Goal: Ask a question

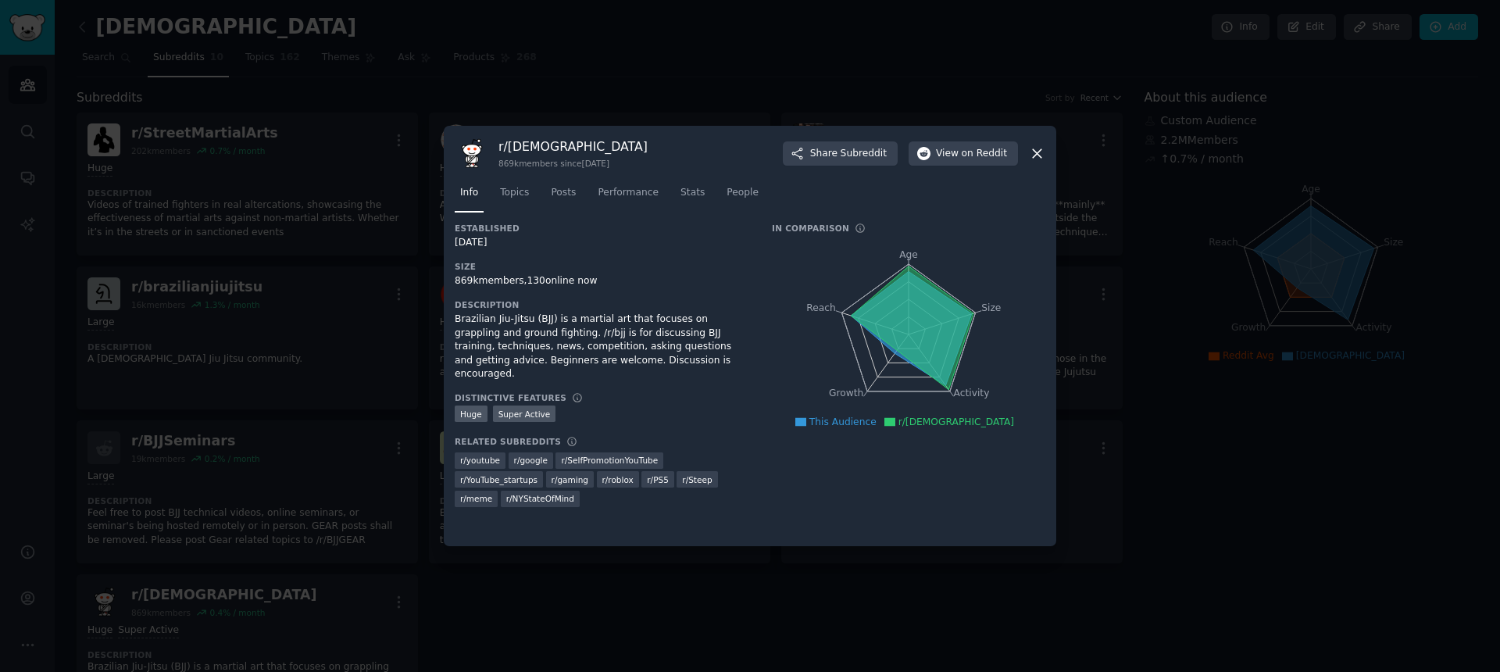
scroll to position [48, 0]
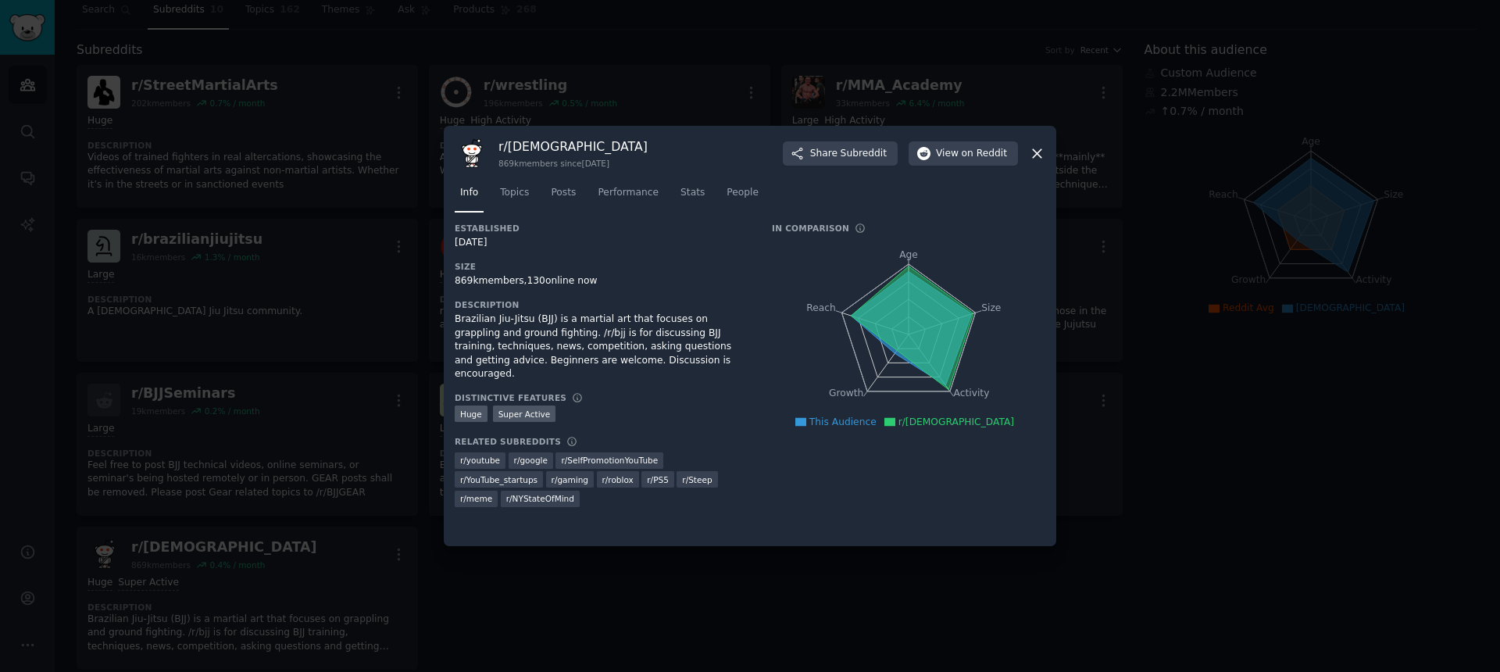
click at [1030, 152] on icon at bounding box center [1037, 153] width 16 height 16
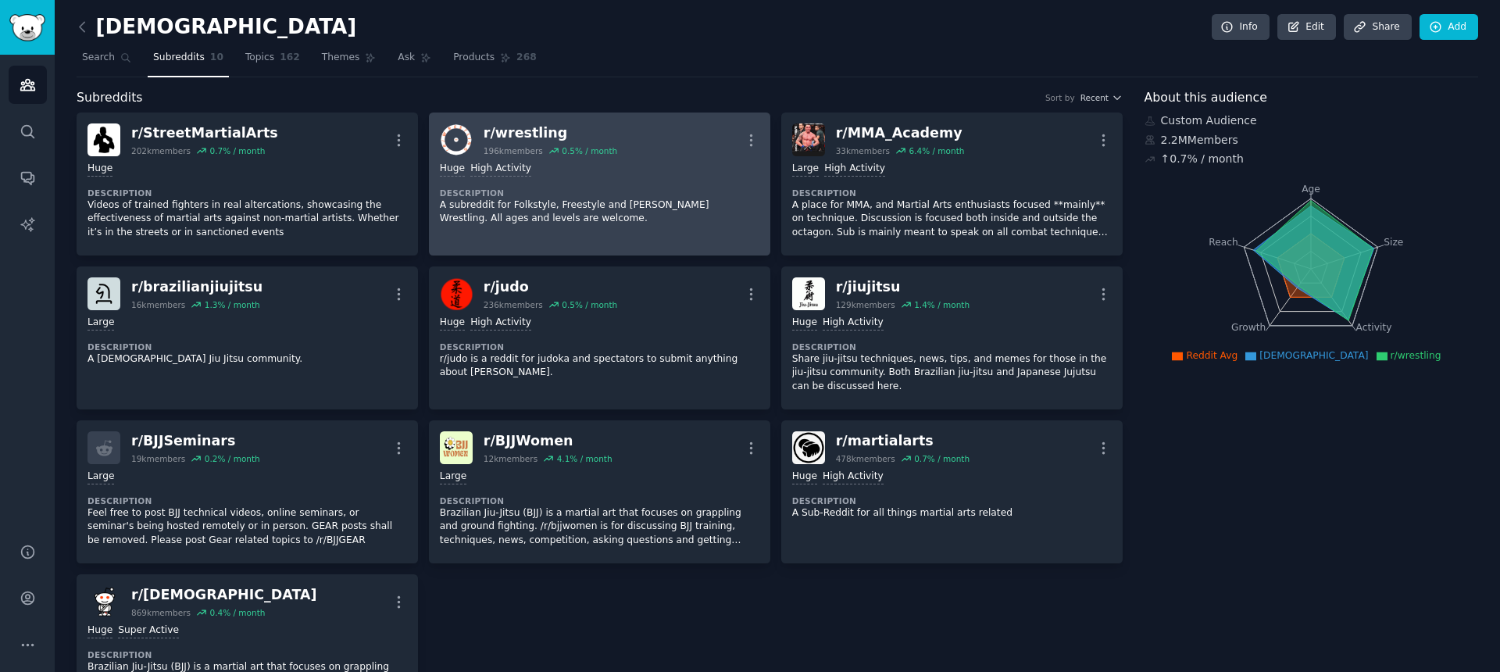
click at [631, 170] on div "Huge High Activity" at bounding box center [600, 169] width 320 height 15
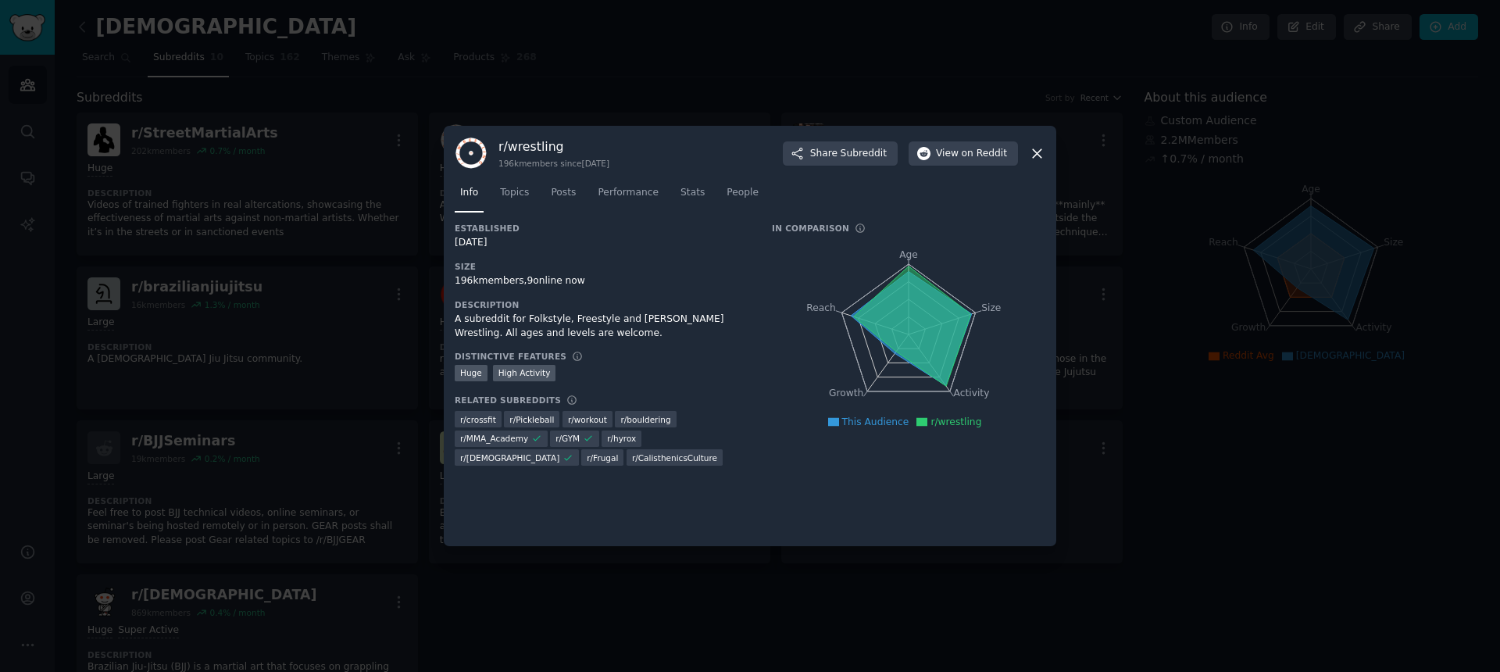
click at [262, 100] on div at bounding box center [750, 336] width 1500 height 672
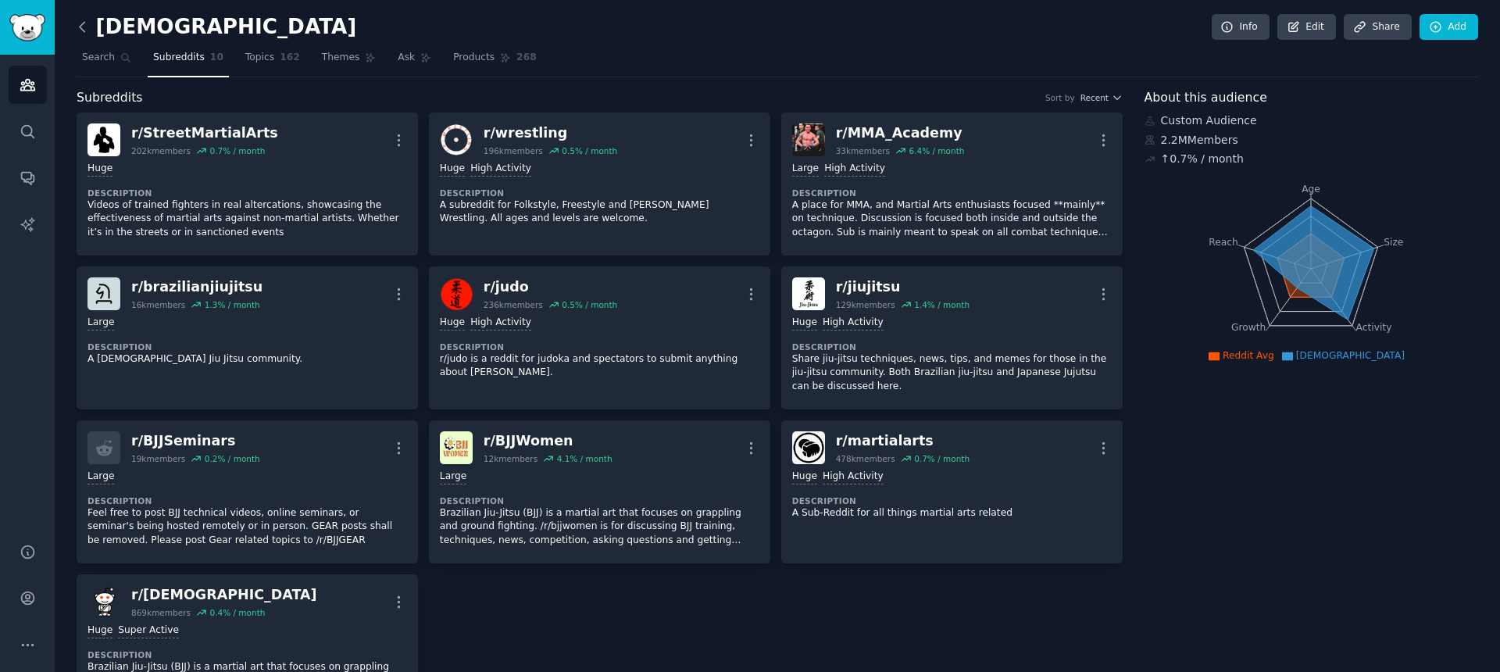
click at [88, 30] on icon at bounding box center [82, 27] width 16 height 16
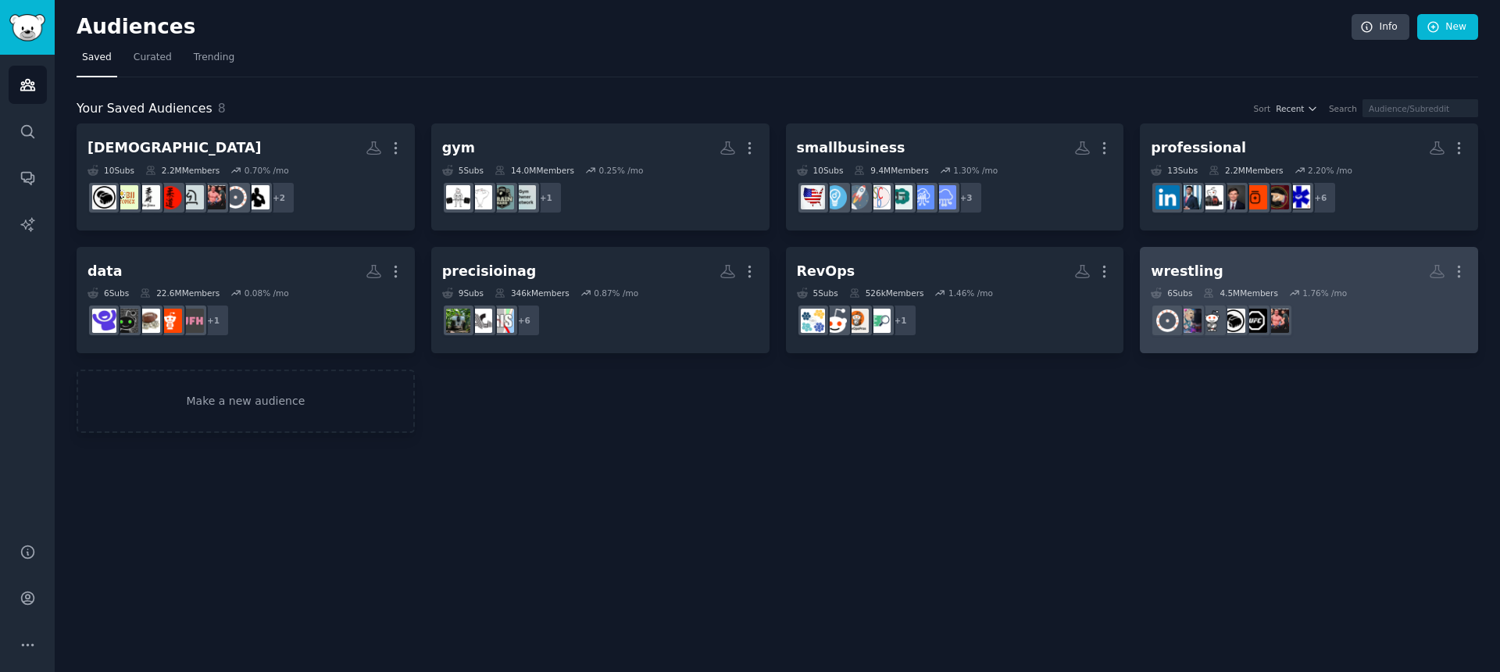
click at [1233, 275] on h2 "wrestling More" at bounding box center [1309, 271] width 316 height 27
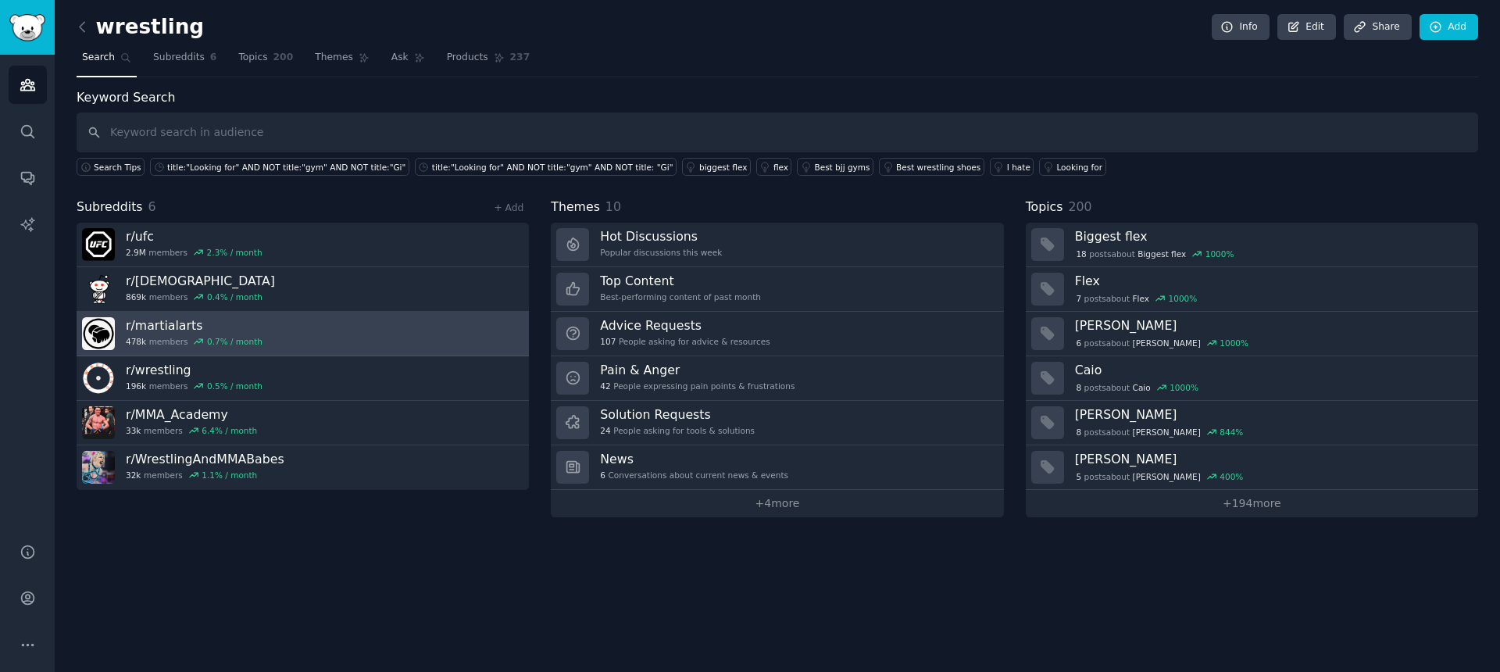
click at [282, 323] on link "r/ martialarts 478k members 0.7 % / month" at bounding box center [303, 334] width 452 height 45
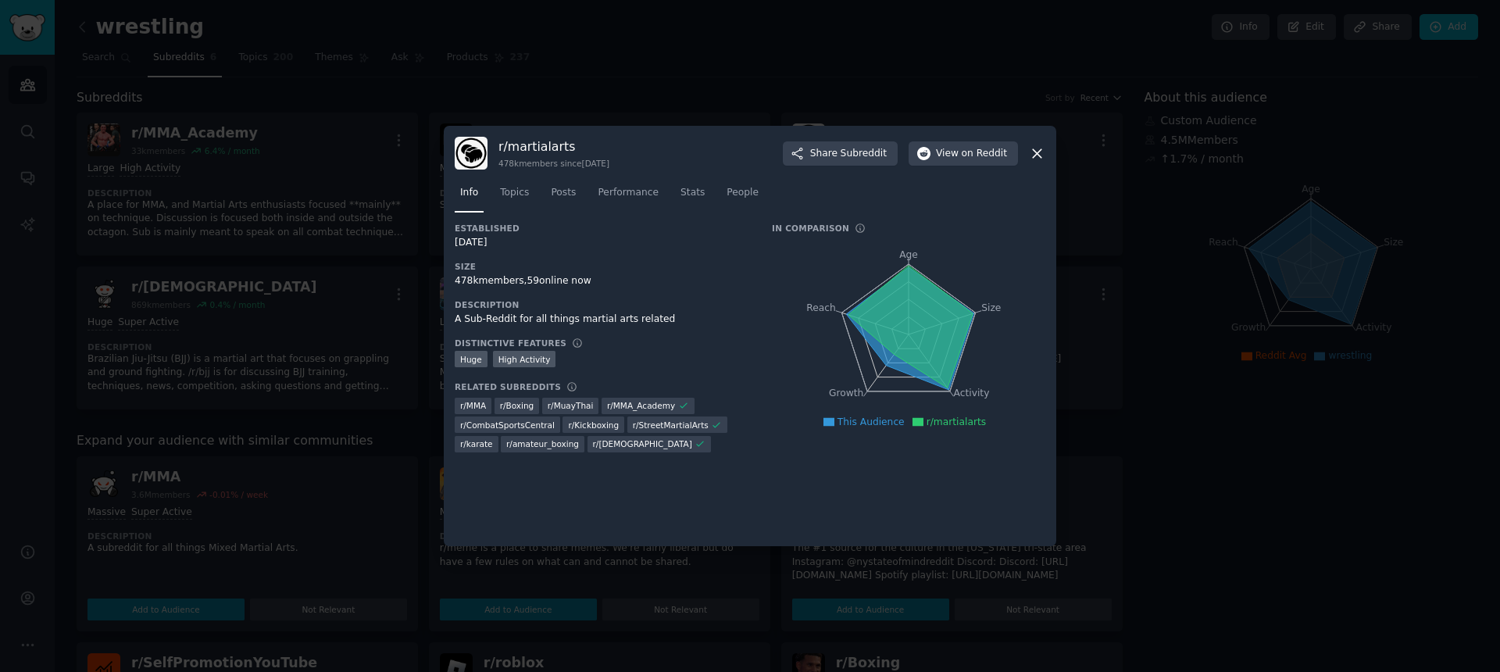
click at [1033, 155] on icon at bounding box center [1037, 153] width 16 height 16
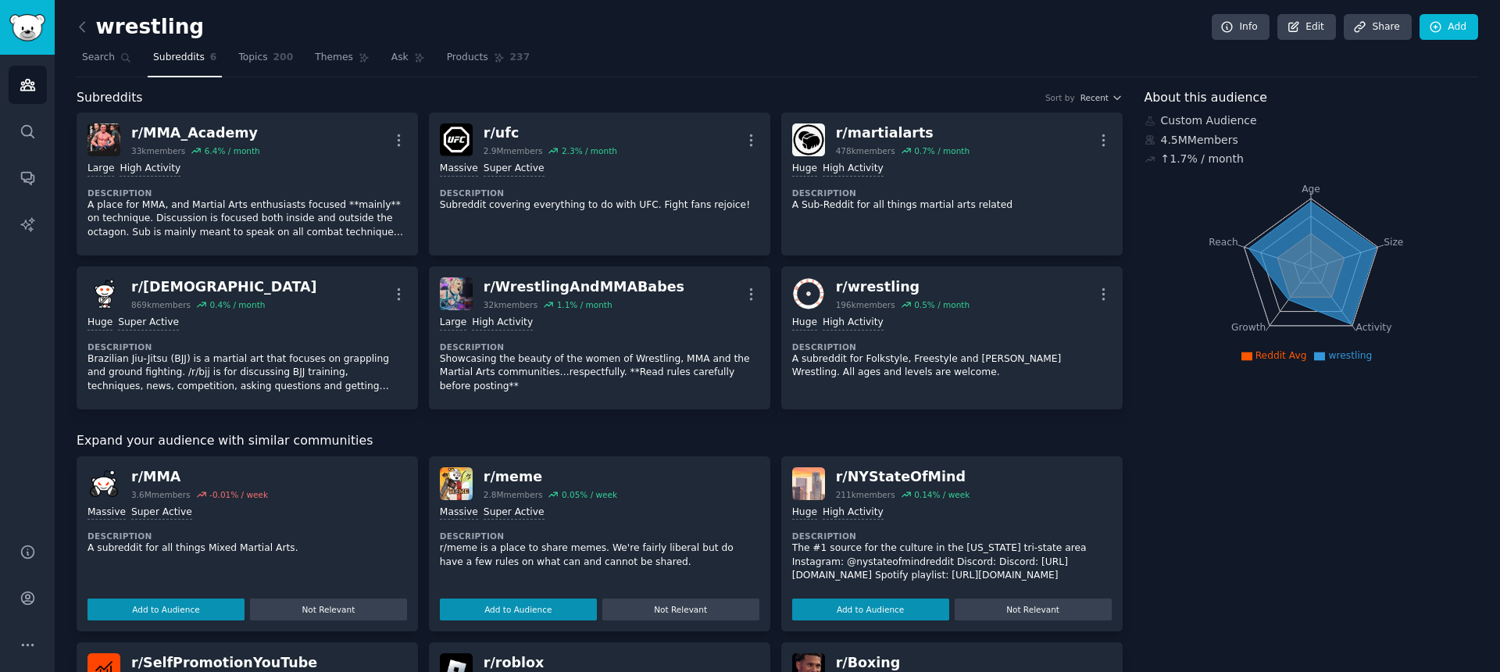
click at [73, 23] on div "wrestling Info Edit Share Add Search Subreddits 6 Topics 200 Themes Ask Product…" at bounding box center [777, 605] width 1445 height 1211
click at [88, 26] on icon at bounding box center [82, 27] width 16 height 16
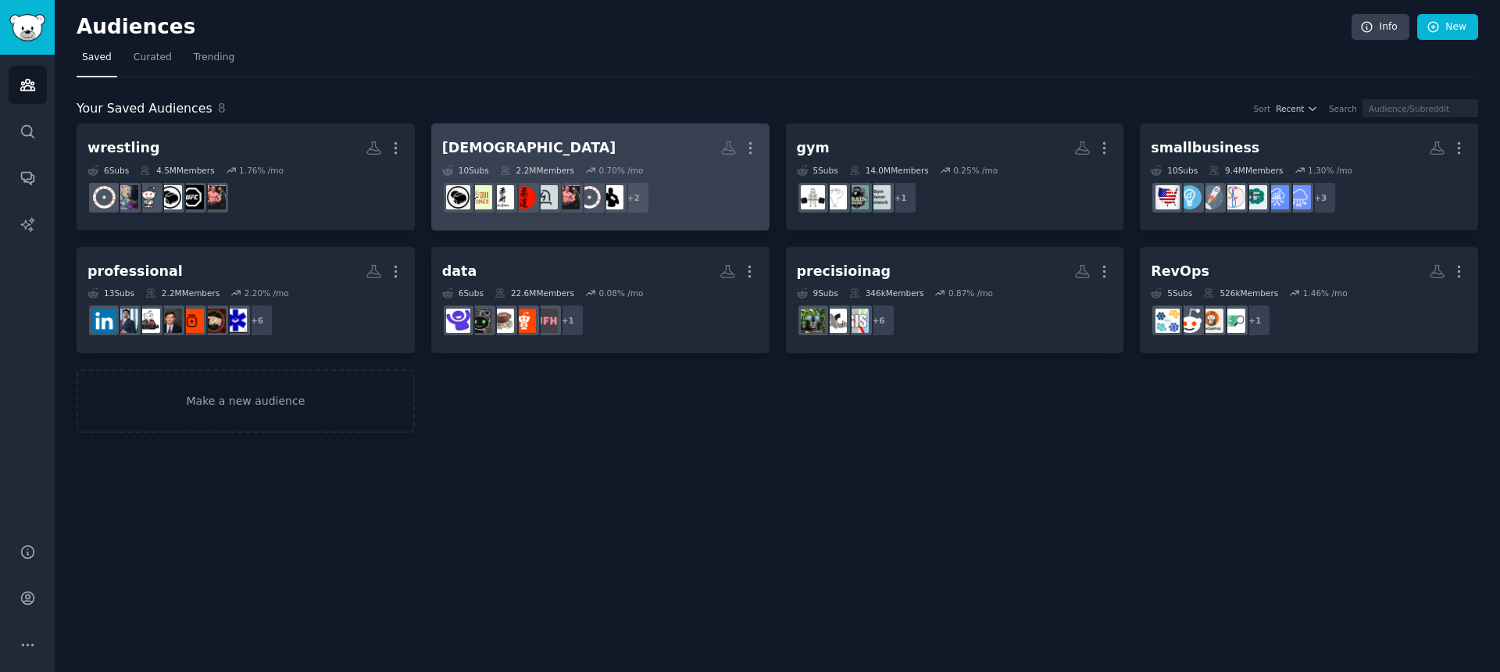
click at [538, 152] on h2 "bjj More" at bounding box center [600, 147] width 316 height 27
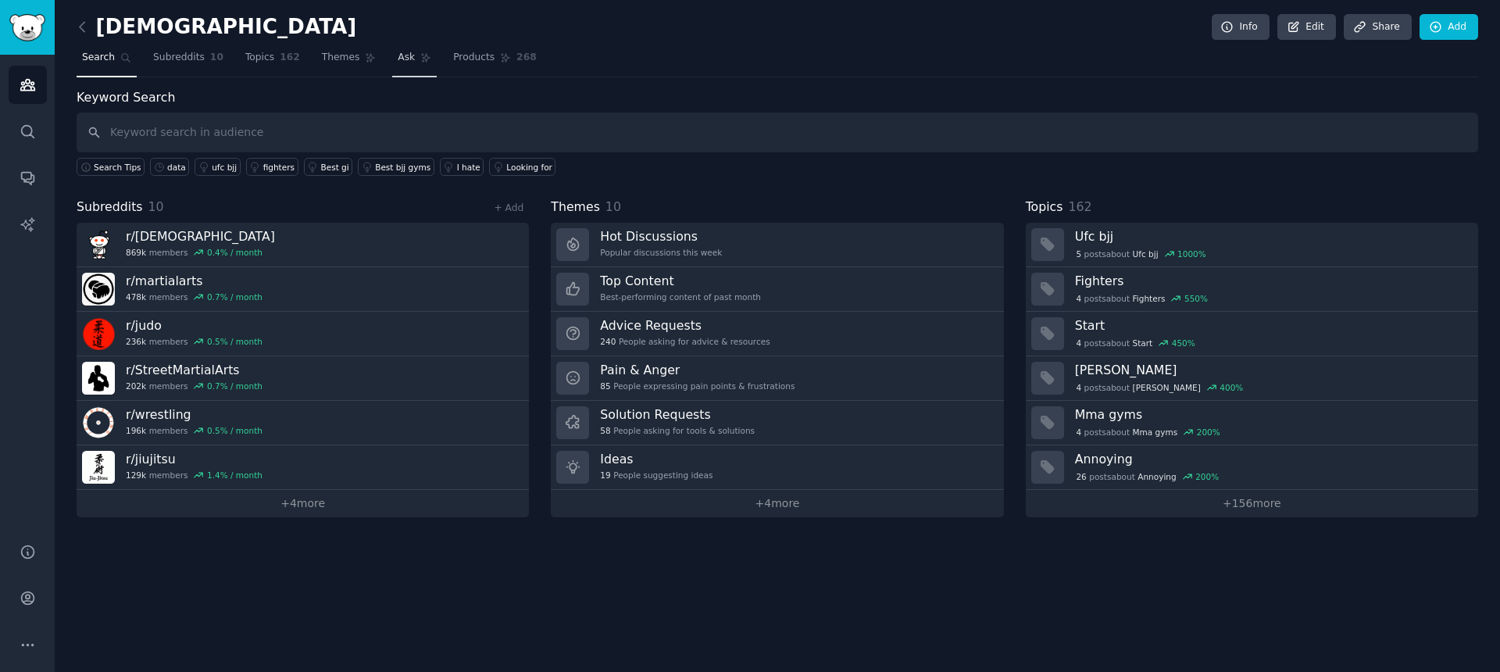
click at [398, 61] on span "Ask" at bounding box center [406, 58] width 17 height 14
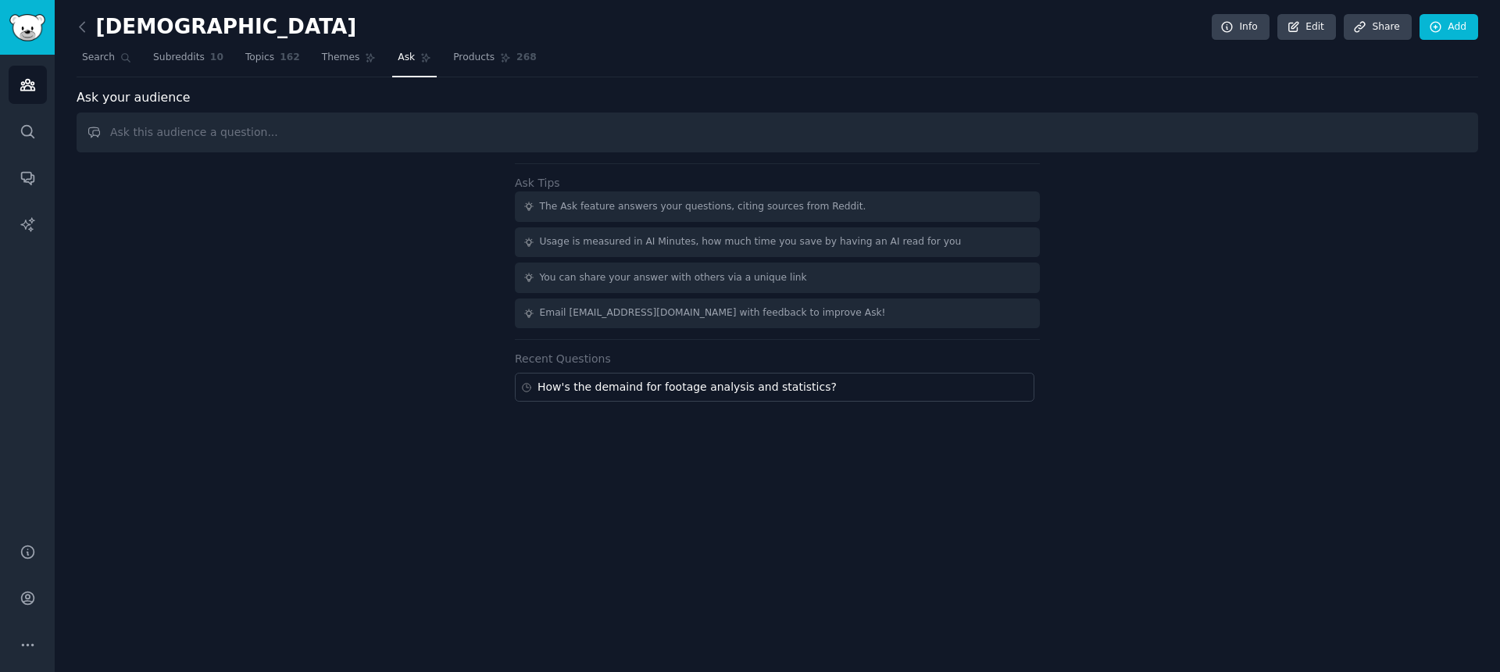
click at [392, 137] on input "text" at bounding box center [778, 133] width 1402 height 40
type input "What leads to good gym retention?"
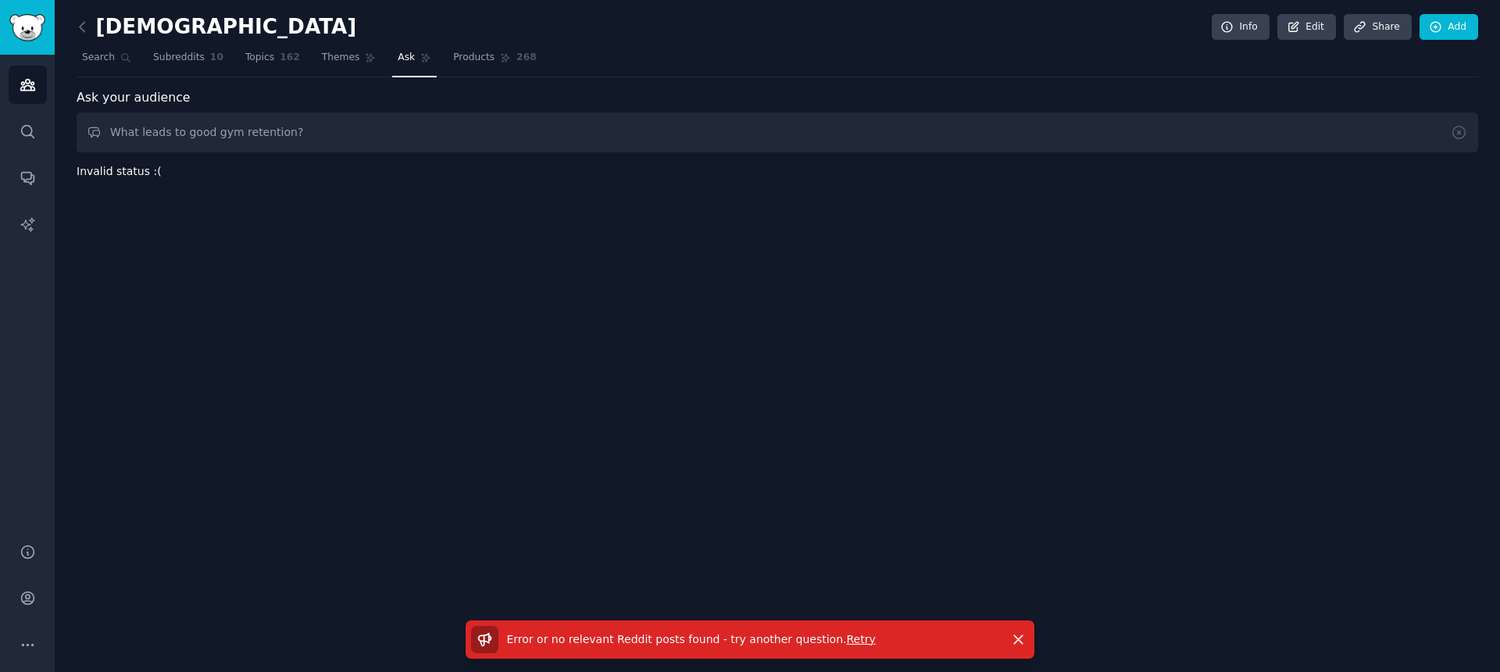
click at [846, 645] on span "Retry" at bounding box center [860, 639] width 29 height 13
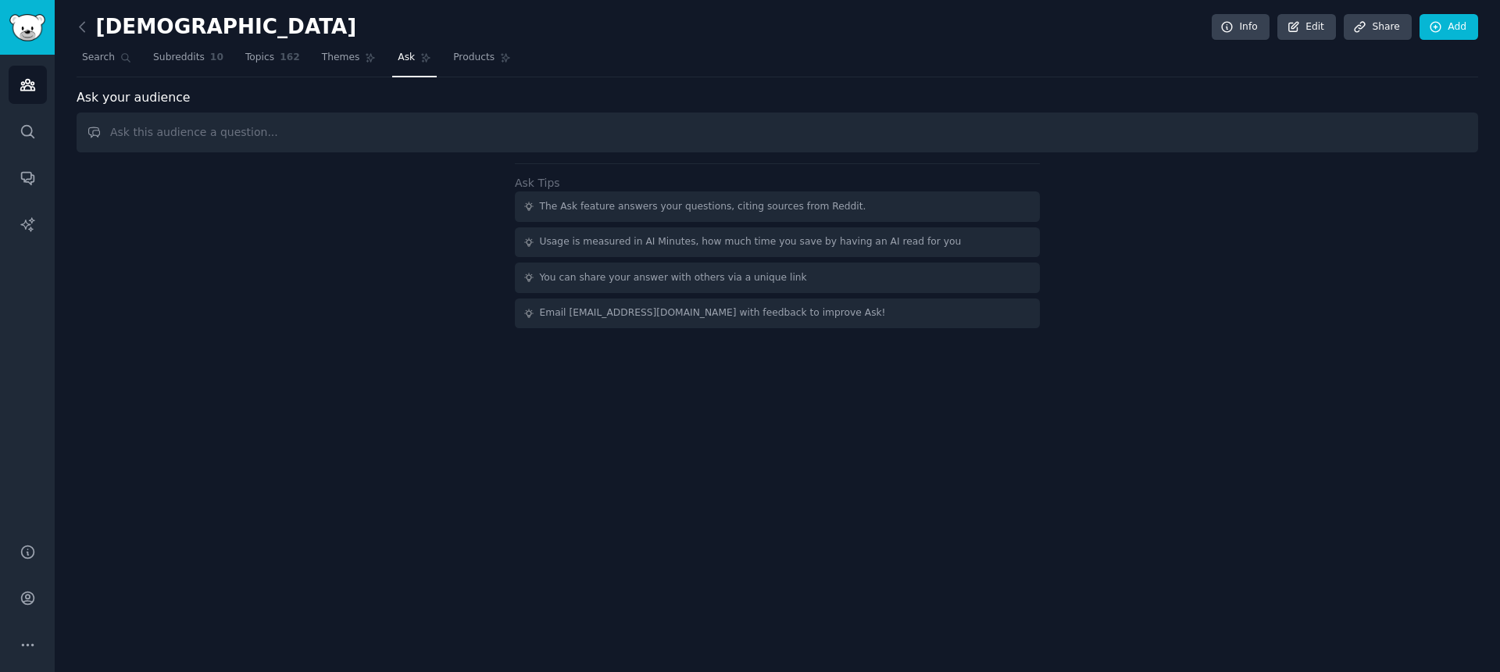
click at [409, 133] on input "text" at bounding box center [778, 133] width 1402 height 40
click at [561, 133] on input "text" at bounding box center [778, 133] width 1402 height 40
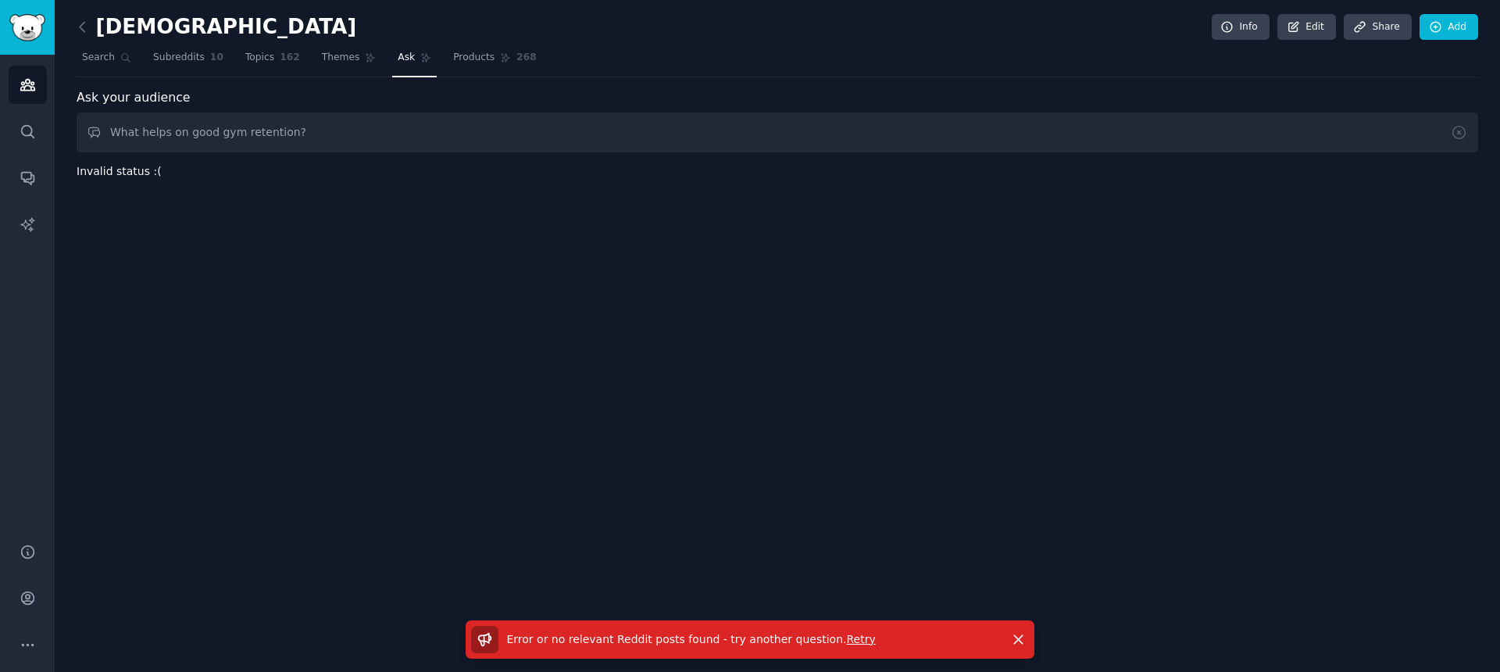
click at [848, 639] on span "Retry" at bounding box center [860, 639] width 29 height 13
click at [191, 121] on input "What helps on good gym retention?" at bounding box center [778, 133] width 1402 height 40
click at [226, 134] on input "What helps on good gym retention?" at bounding box center [778, 133] width 1402 height 40
drag, startPoint x: 213, startPoint y: 136, endPoint x: 60, endPoint y: 131, distance: 153.2
click at [60, 131] on div "bjj Info Edit Share Add Search Subreddits 10 Topics 162 Themes Ask Products 268…" at bounding box center [777, 336] width 1445 height 672
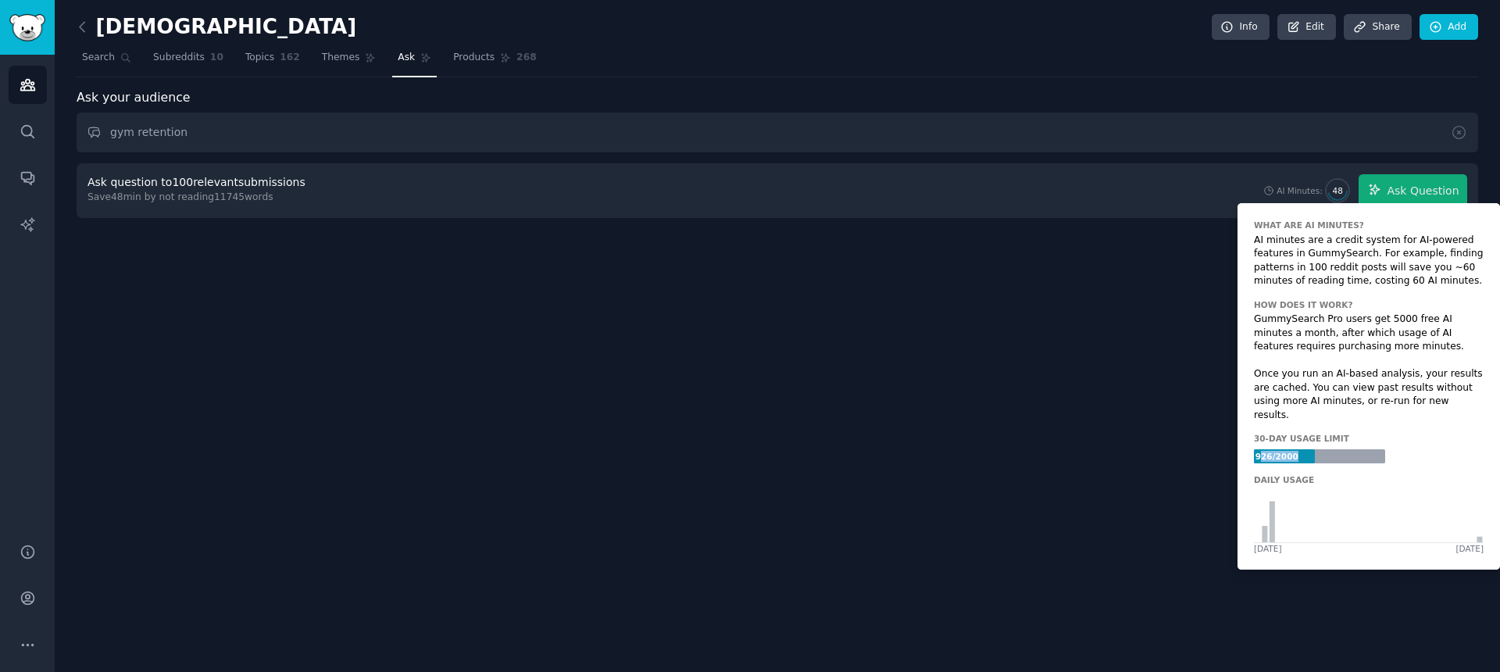
drag, startPoint x: 1261, startPoint y: 445, endPoint x: 1334, endPoint y: 440, distance: 73.6
click at [1334, 449] on div "926 / 2000" at bounding box center [1319, 456] width 131 height 14
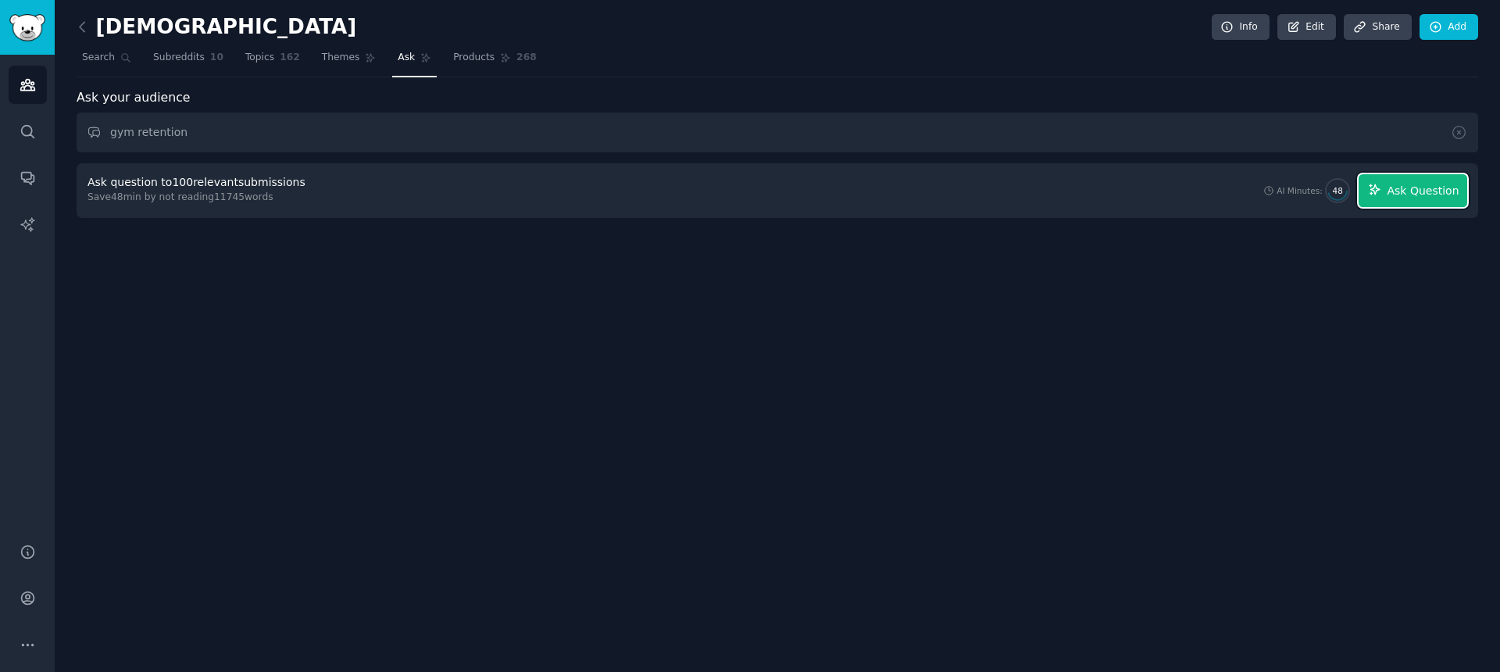
click at [1388, 195] on button "Ask Question" at bounding box center [1413, 190] width 109 height 33
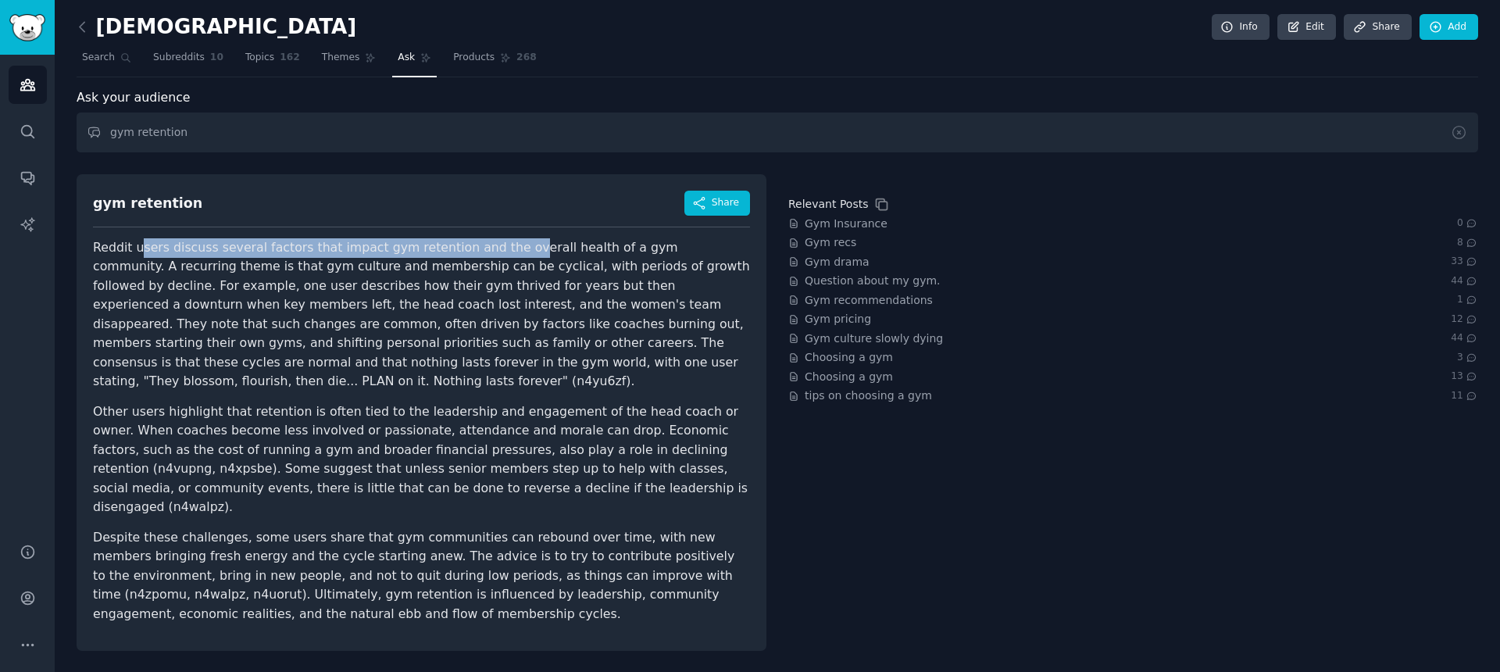
drag, startPoint x: 142, startPoint y: 248, endPoint x: 502, endPoint y: 248, distance: 360.2
click at [502, 248] on p "Reddit users discuss several factors that impact gym retention and the overall …" at bounding box center [421, 314] width 657 height 153
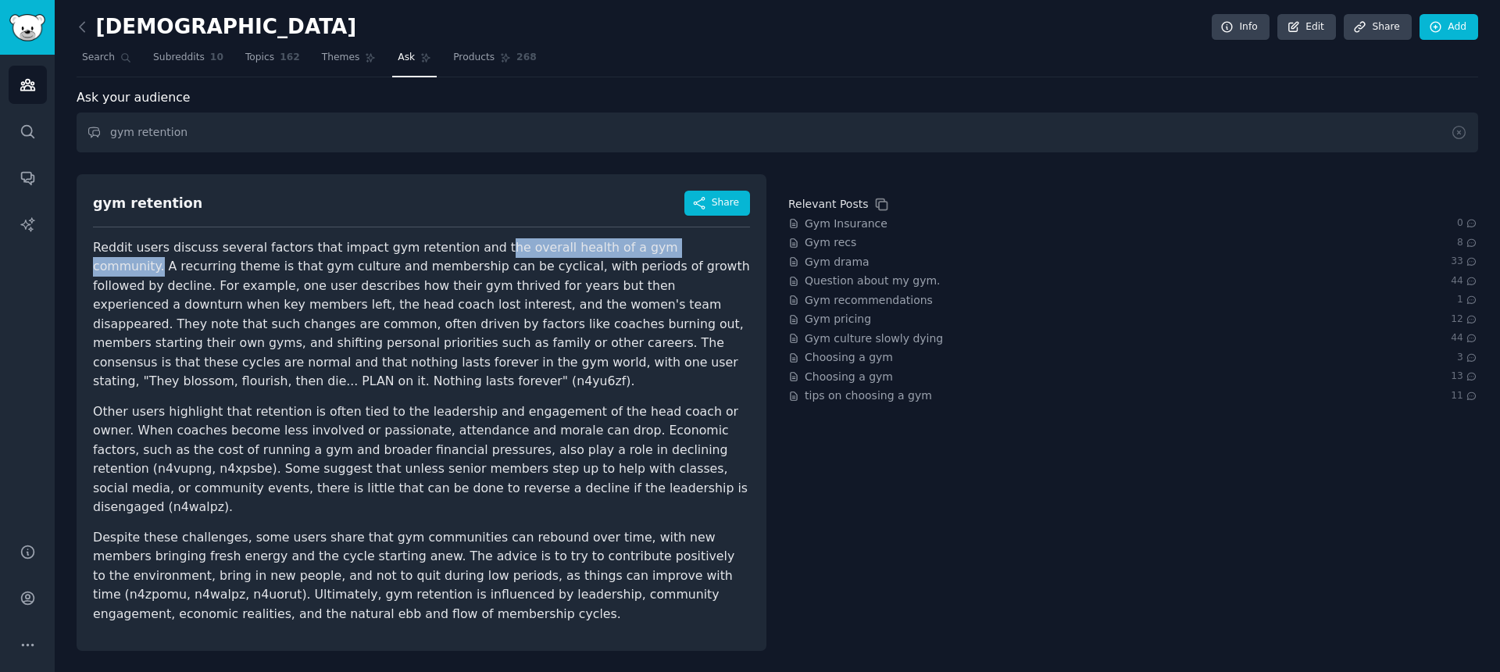
drag, startPoint x: 474, startPoint y: 251, endPoint x: 684, endPoint y: 251, distance: 210.2
click at [684, 251] on p "Reddit users discuss several factors that impact gym retention and the overall …" at bounding box center [421, 314] width 657 height 153
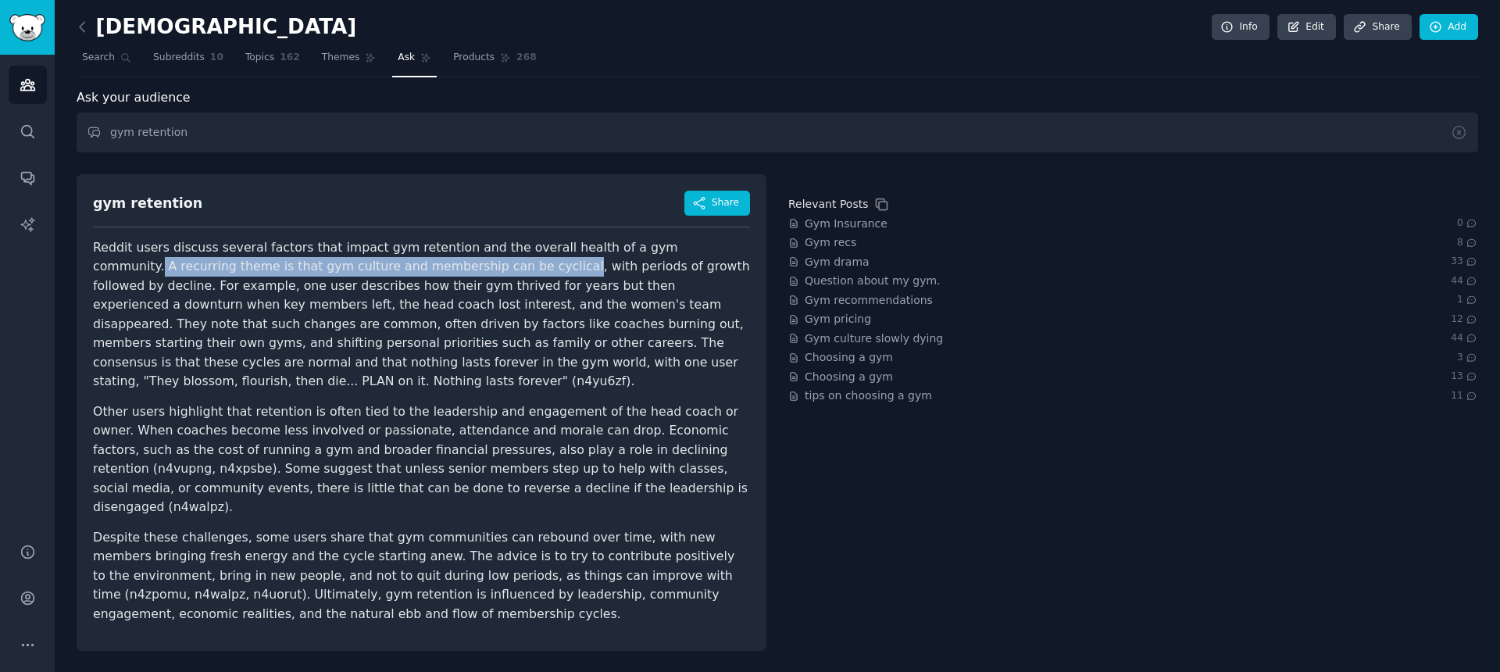
drag, startPoint x: 684, startPoint y: 249, endPoint x: 417, endPoint y: 268, distance: 267.1
click at [417, 268] on p "Reddit users discuss several factors that impact gym retention and the overall …" at bounding box center [421, 314] width 657 height 153
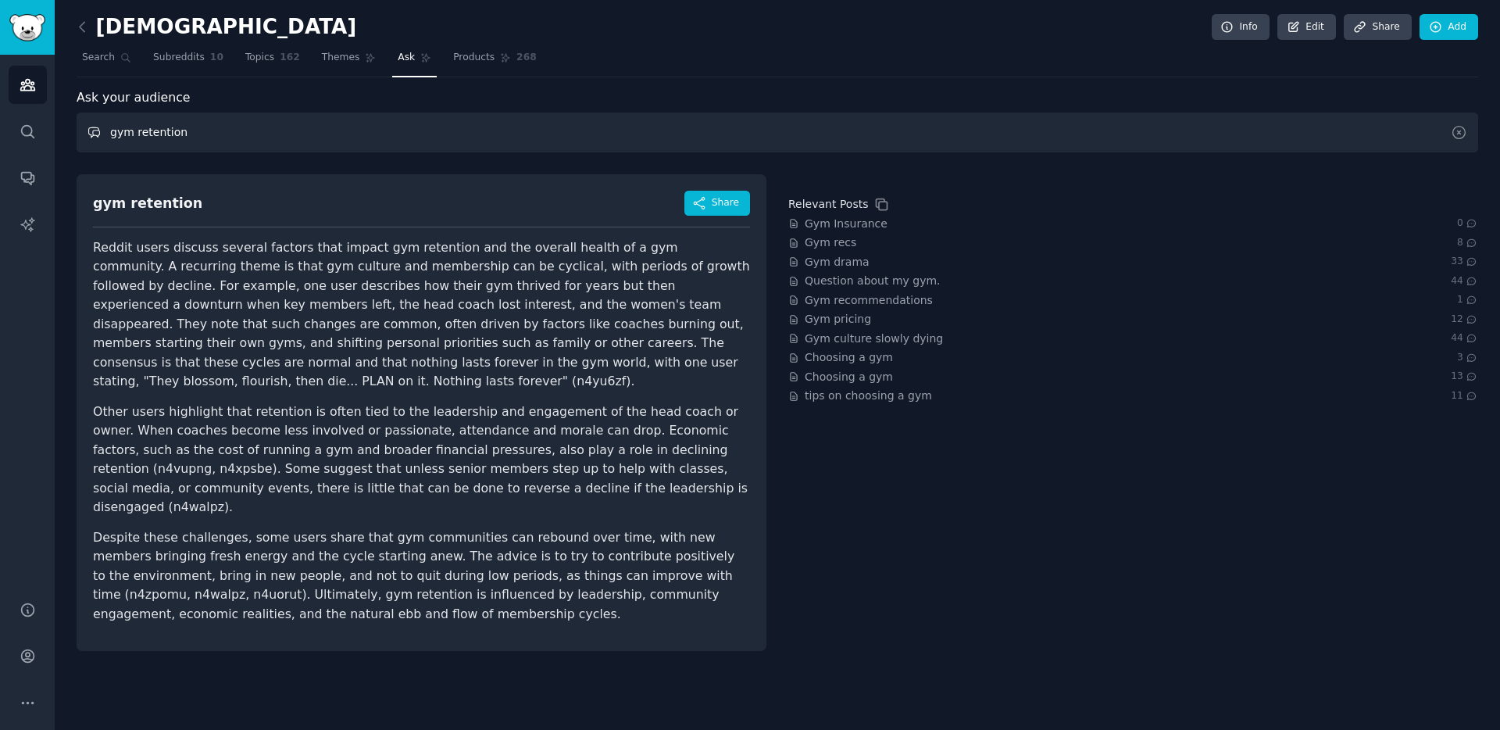
click at [473, 127] on input "gym retention" at bounding box center [778, 133] width 1402 height 40
type input "Does key members like customized feedback based on video footage?"
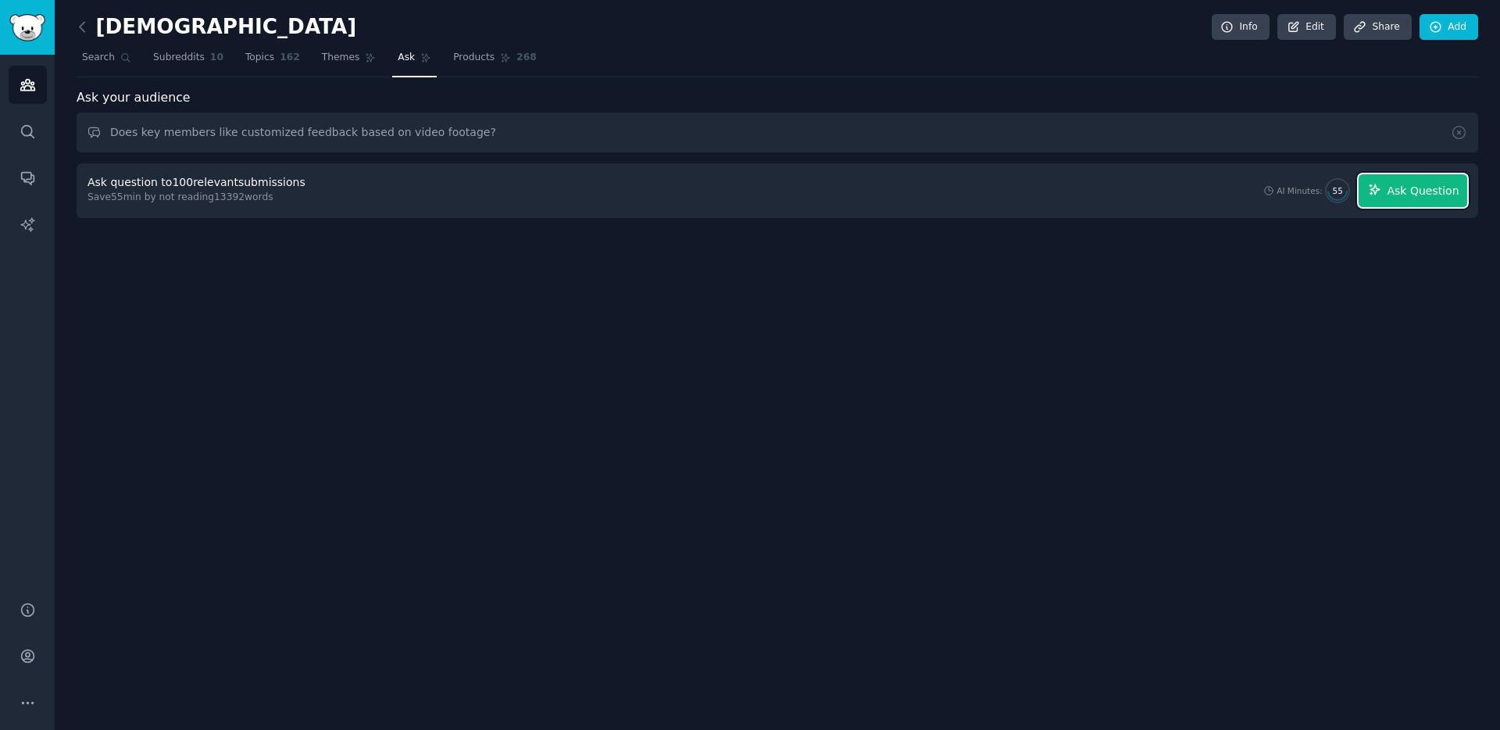
click at [1416, 185] on span "Ask Question" at bounding box center [1423, 191] width 72 height 16
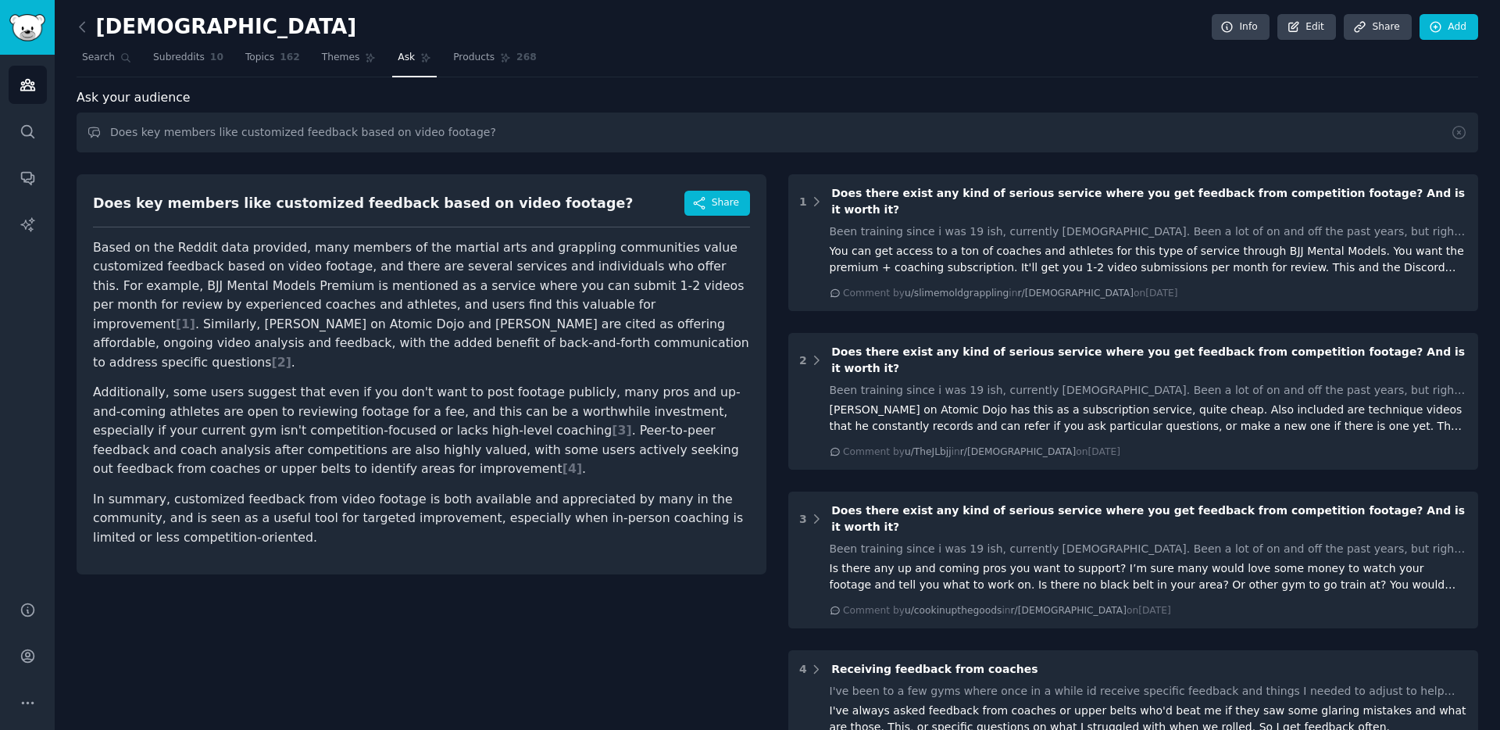
drag, startPoint x: 455, startPoint y: 271, endPoint x: 481, endPoint y: 271, distance: 26.6
click at [455, 271] on p "Based on the Reddit data provided, many members of the martial arts and grappli…" at bounding box center [421, 305] width 657 height 134
drag, startPoint x: 701, startPoint y: 270, endPoint x: 228, endPoint y: 292, distance: 473.2
click at [228, 292] on p "Based on the Reddit data provided, many members of the martial arts and grappli…" at bounding box center [421, 305] width 657 height 134
copy p "BJJ Mental Models Premium"
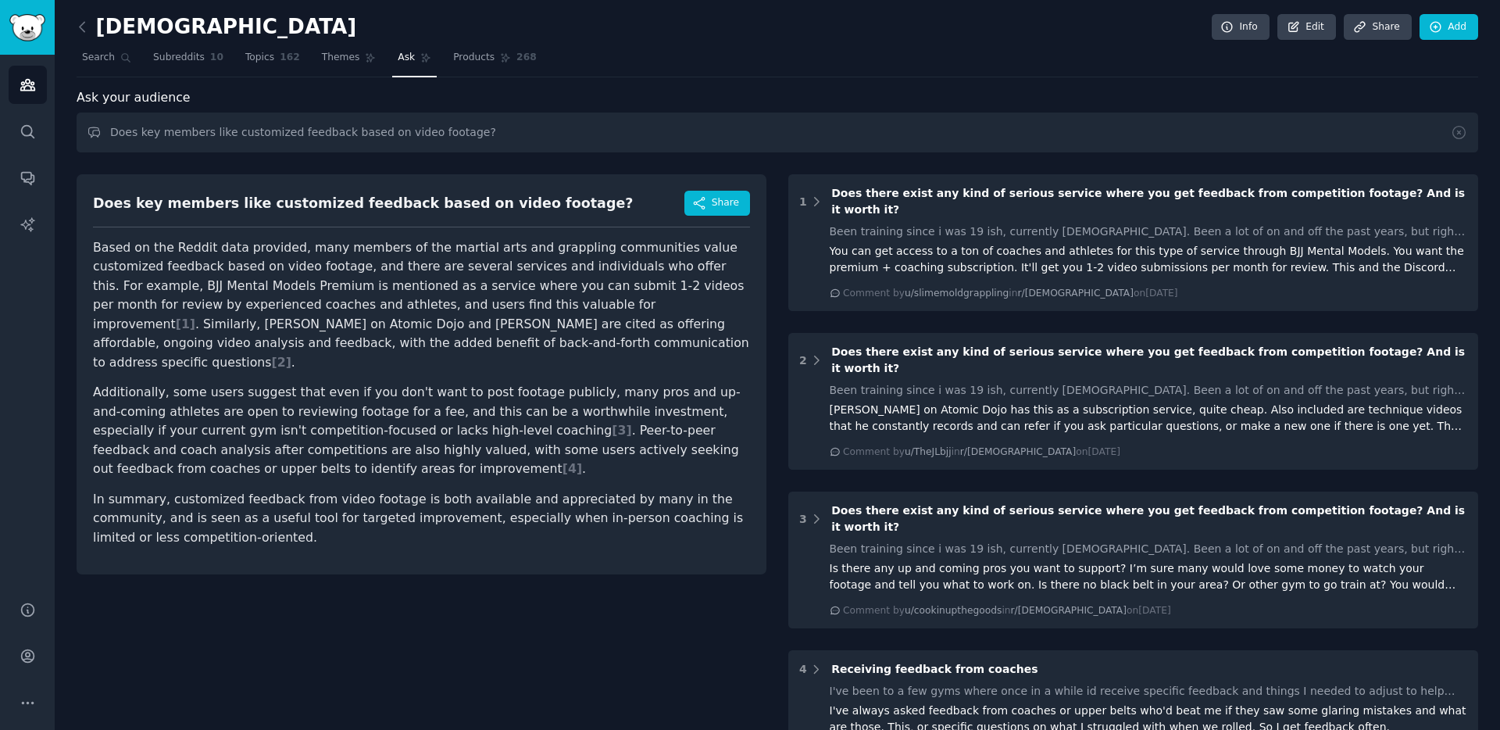
click at [639, 98] on div "Ask your audience" at bounding box center [778, 98] width 1402 height 20
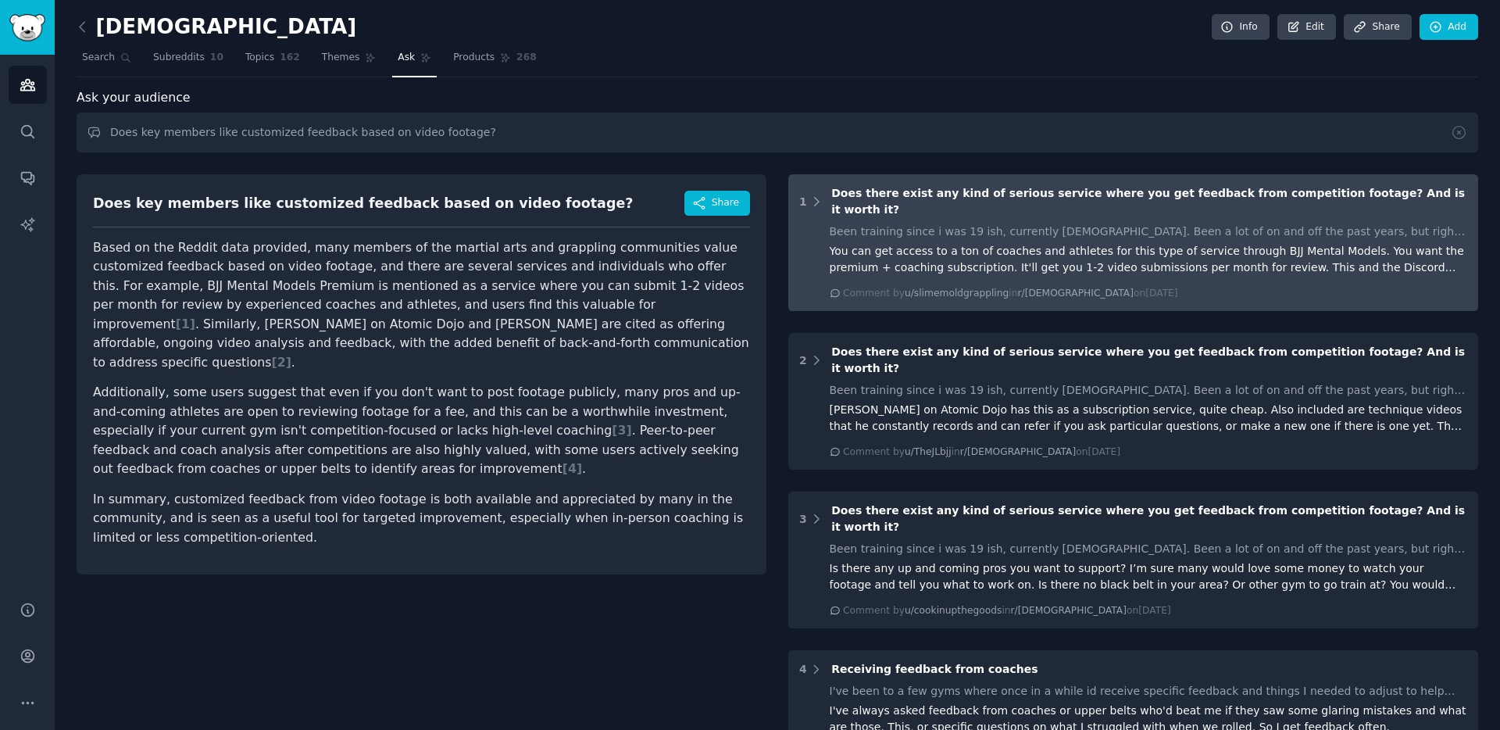
click at [920, 243] on div "You can get access to a ton of coaches and athletes for this type of service th…" at bounding box center [1149, 259] width 638 height 33
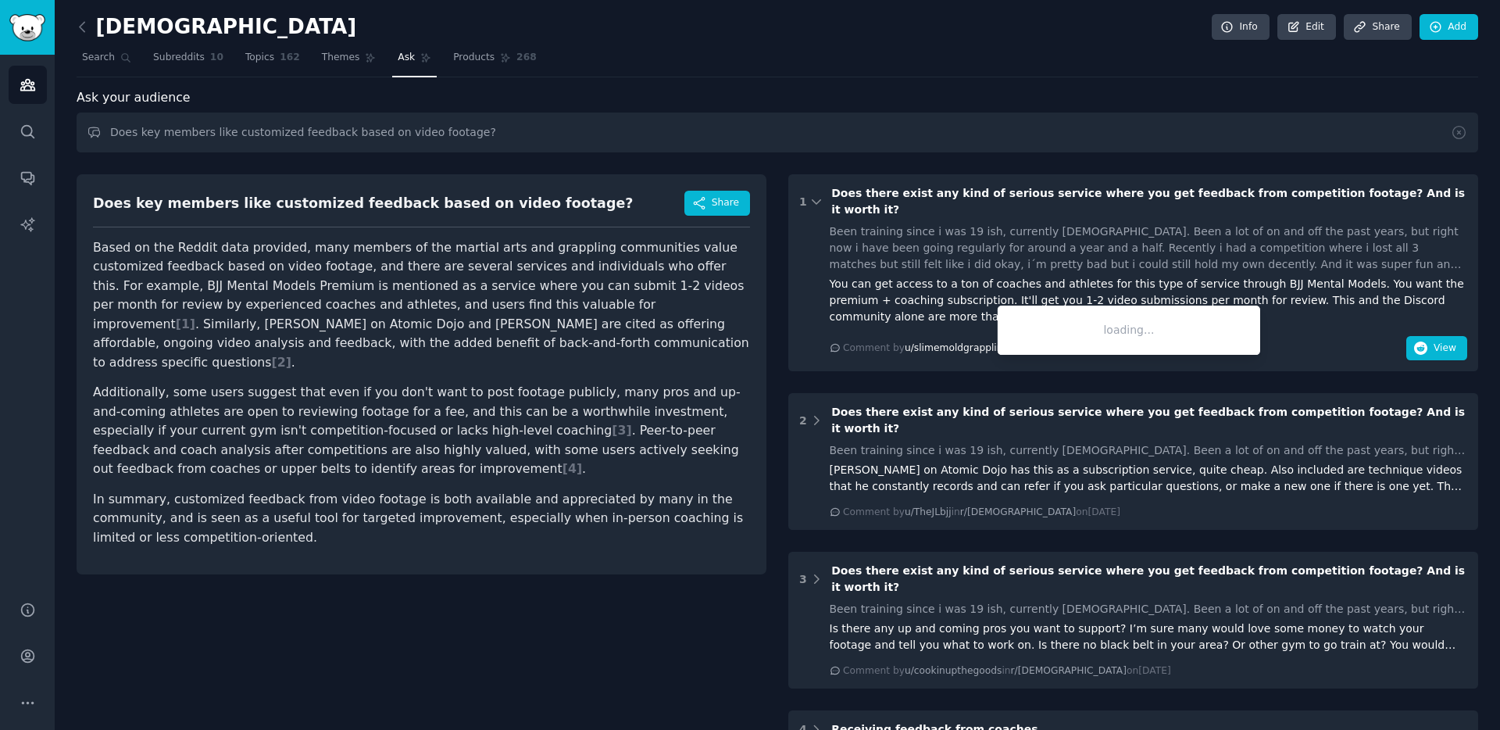
click at [930, 342] on span "u/slimemoldgrappling" at bounding box center [957, 347] width 104 height 11
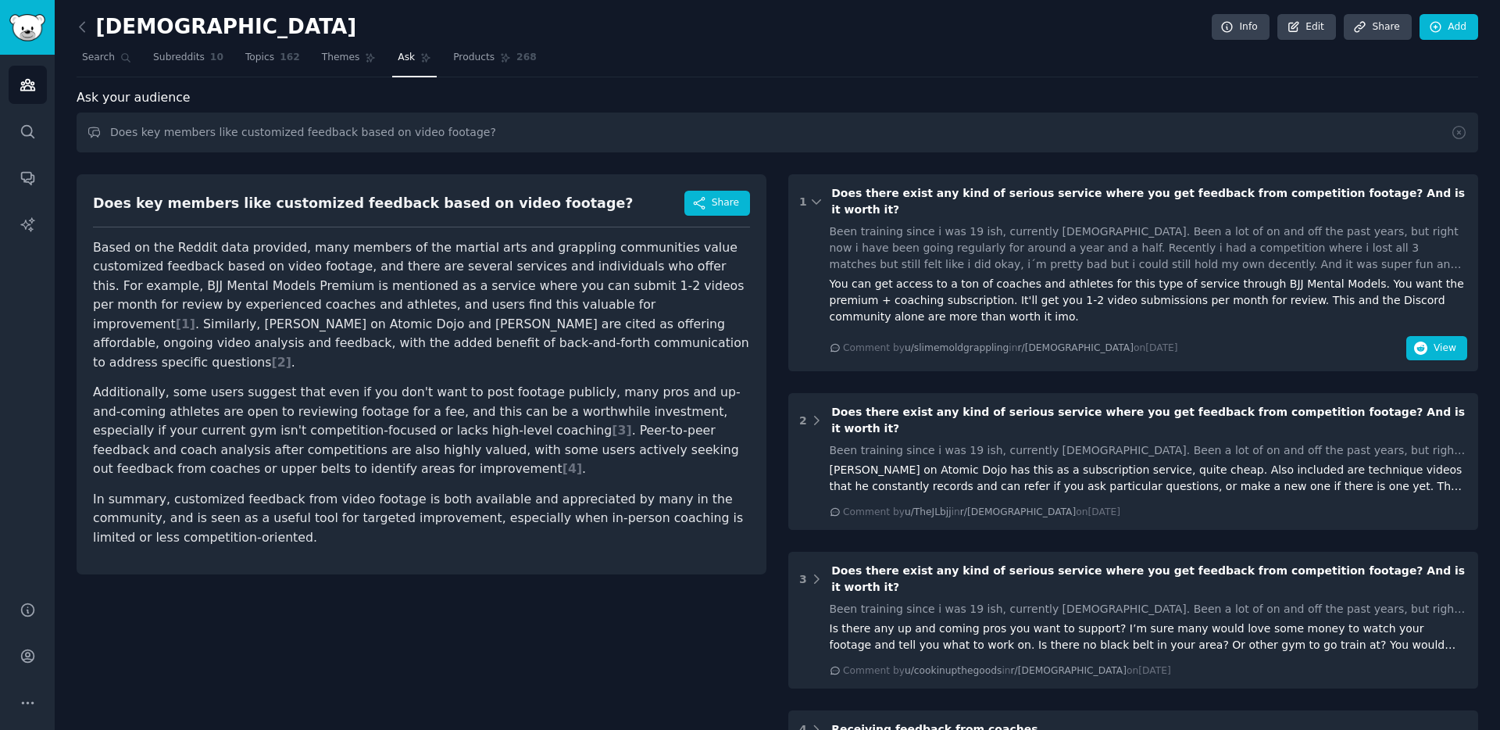
click at [974, 286] on div "You can get access to a ton of coaches and athletes for this type of service th…" at bounding box center [1149, 300] width 638 height 49
click at [1414, 341] on icon "button" at bounding box center [1421, 348] width 14 height 14
